Goal: Browse casually: Explore the website without a specific task or goal

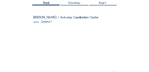
scroll to position [63, 0]
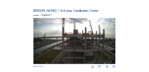
click at [83, 40] on img at bounding box center [74, 41] width 83 height 46
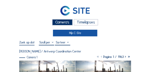
scroll to position [39, 0]
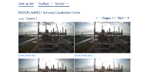
click at [50, 33] on img at bounding box center [47, 37] width 56 height 31
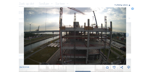
click at [130, 5] on icon at bounding box center [130, 6] width 2 height 2
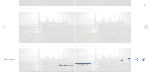
scroll to position [0, 0]
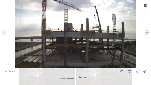
drag, startPoint x: 85, startPoint y: 31, endPoint x: 80, endPoint y: 50, distance: 19.8
click at [80, 50] on img at bounding box center [75, 34] width 121 height 68
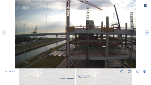
drag, startPoint x: 81, startPoint y: 32, endPoint x: 99, endPoint y: 50, distance: 25.3
click at [99, 50] on img at bounding box center [75, 34] width 121 height 68
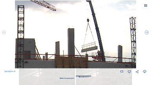
drag, startPoint x: 96, startPoint y: 10, endPoint x: 98, endPoint y: 43, distance: 32.3
click at [98, 43] on img at bounding box center [75, 34] width 121 height 68
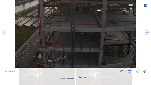
drag, startPoint x: 83, startPoint y: 38, endPoint x: 82, endPoint y: 10, distance: 28.0
click at [82, 10] on img at bounding box center [75, 34] width 121 height 68
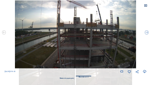
click at [145, 5] on icon at bounding box center [145, 5] width 3 height 3
